Goal: Information Seeking & Learning: Learn about a topic

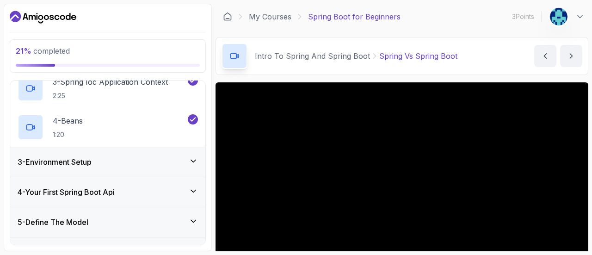
scroll to position [151, 0]
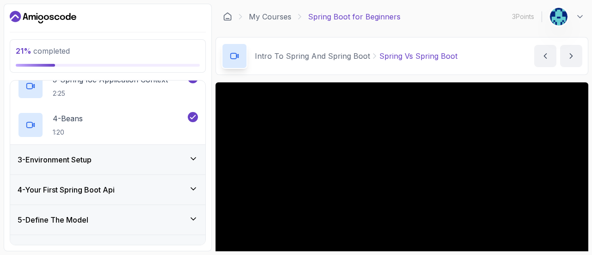
click at [162, 149] on div "3 - Environment Setup" at bounding box center [107, 160] width 195 height 30
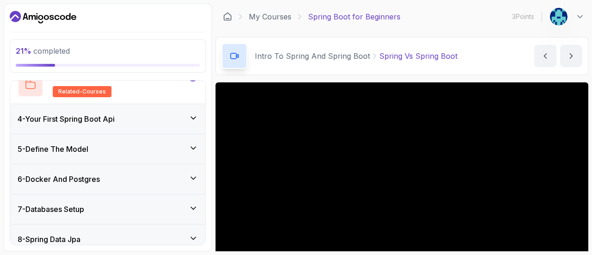
click at [162, 124] on div "4 - Your First Spring Boot Api" at bounding box center [107, 119] width 195 height 30
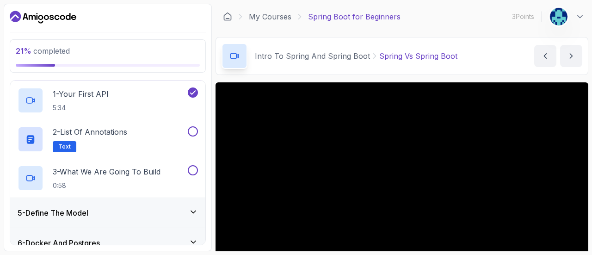
scroll to position [121, 0]
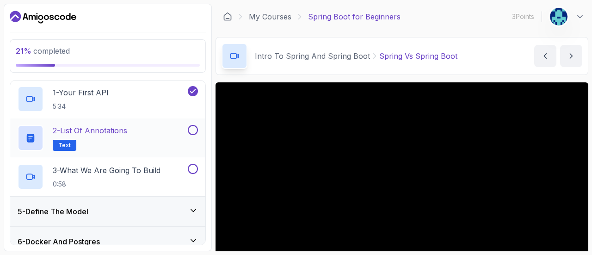
click at [157, 129] on div "2 - List of Annotations Text" at bounding box center [102, 138] width 168 height 26
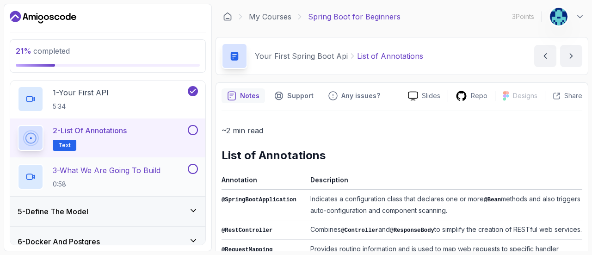
click at [121, 180] on p "0:58" at bounding box center [107, 184] width 108 height 9
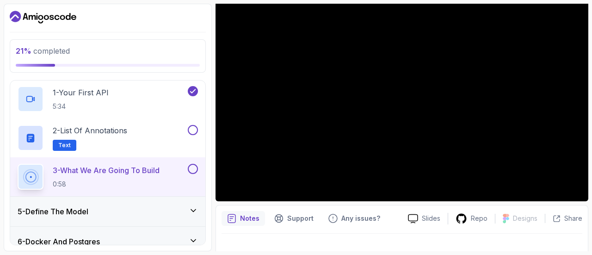
scroll to position [105, 0]
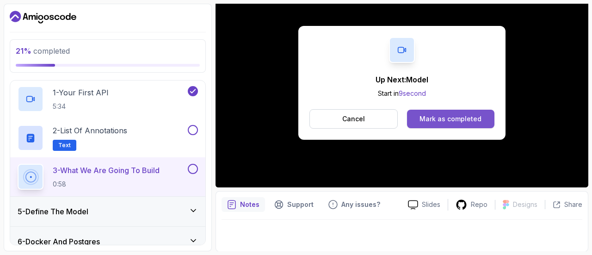
click at [437, 118] on div "Mark as completed" at bounding box center [451, 118] width 62 height 9
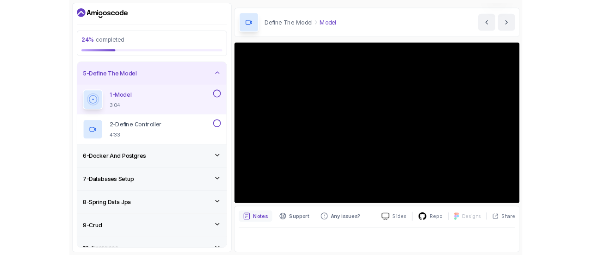
scroll to position [26, 0]
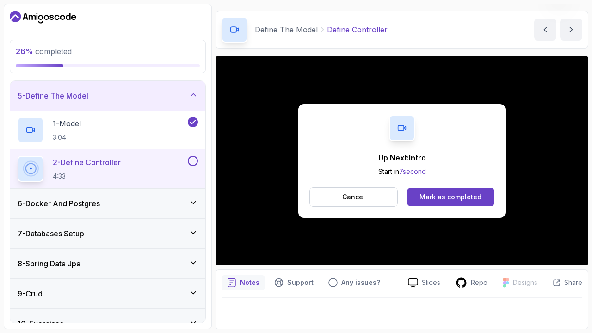
scroll to position [105, 0]
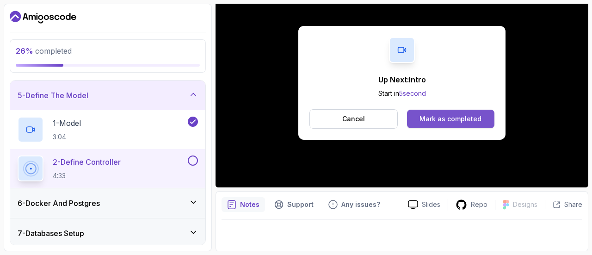
click at [464, 123] on button "Mark as completed" at bounding box center [450, 119] width 87 height 19
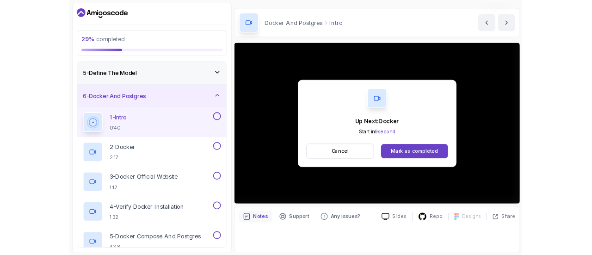
scroll to position [105, 0]
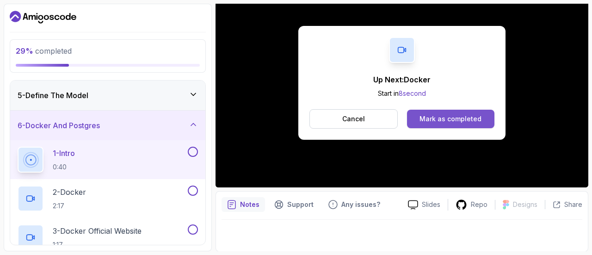
click at [464, 115] on div "Mark as completed" at bounding box center [451, 118] width 62 height 9
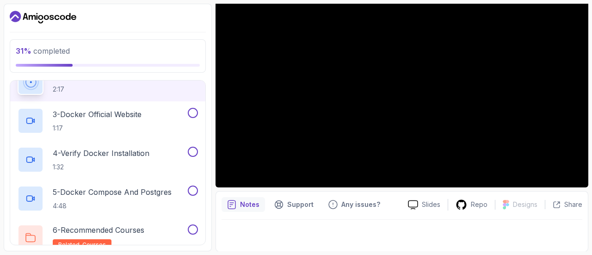
scroll to position [239, 0]
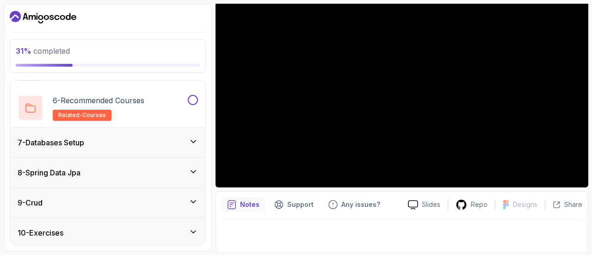
click at [136, 144] on div "7 - Databases Setup" at bounding box center [108, 142] width 180 height 11
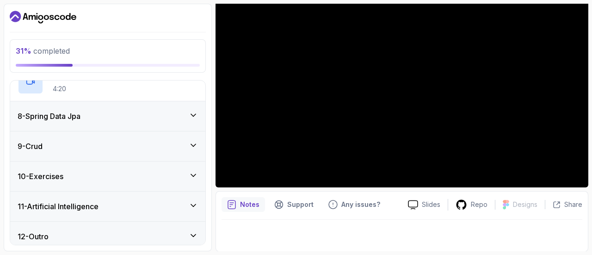
scroll to position [307, 0]
click at [142, 110] on div "8 - Spring Data Jpa" at bounding box center [108, 115] width 180 height 11
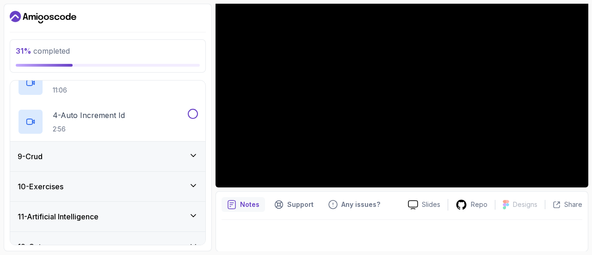
scroll to position [349, 0]
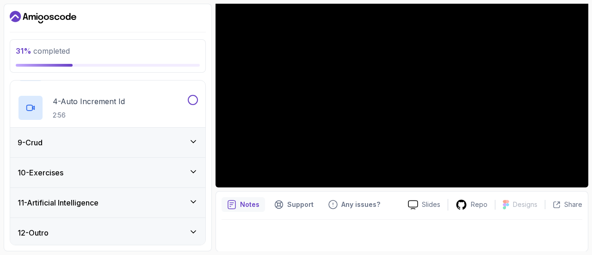
click at [143, 140] on div "9 - Crud" at bounding box center [108, 142] width 180 height 11
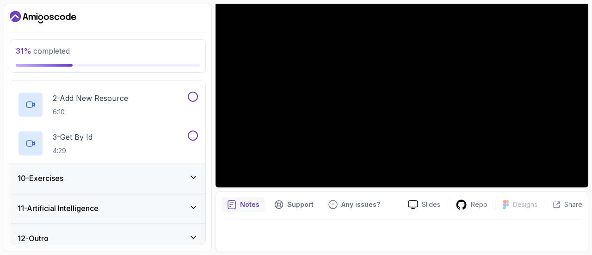
scroll to position [310, 0]
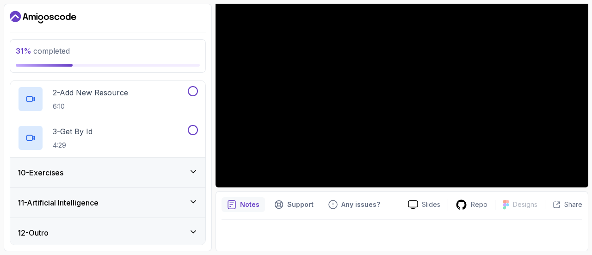
click at [109, 167] on div "10 - Exercises" at bounding box center [108, 172] width 180 height 11
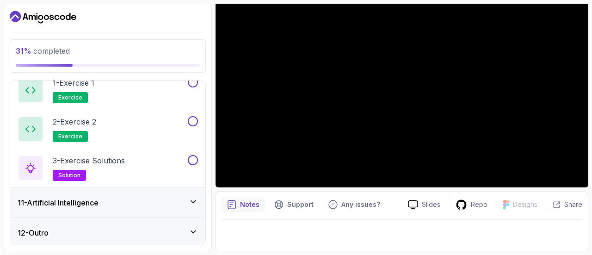
click at [100, 188] on div "11 - Artificial Intelligence" at bounding box center [107, 203] width 195 height 30
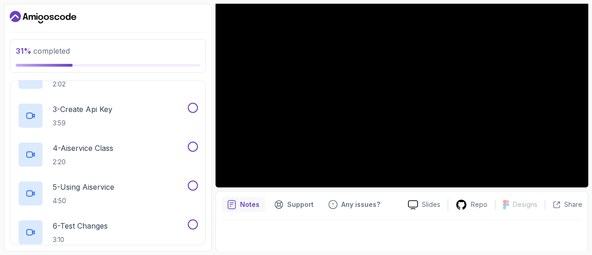
scroll to position [466, 0]
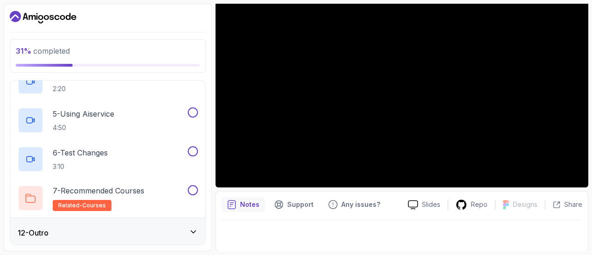
click at [121, 231] on div "12 - Outro" at bounding box center [108, 232] width 180 height 11
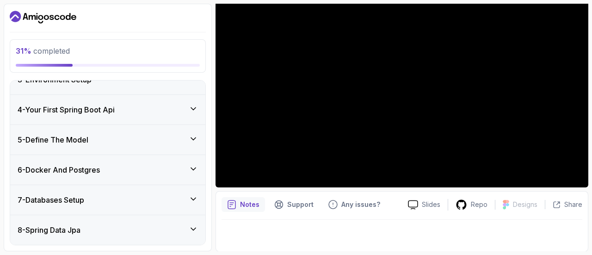
scroll to position [0, 0]
